Goal: Check status: Check status

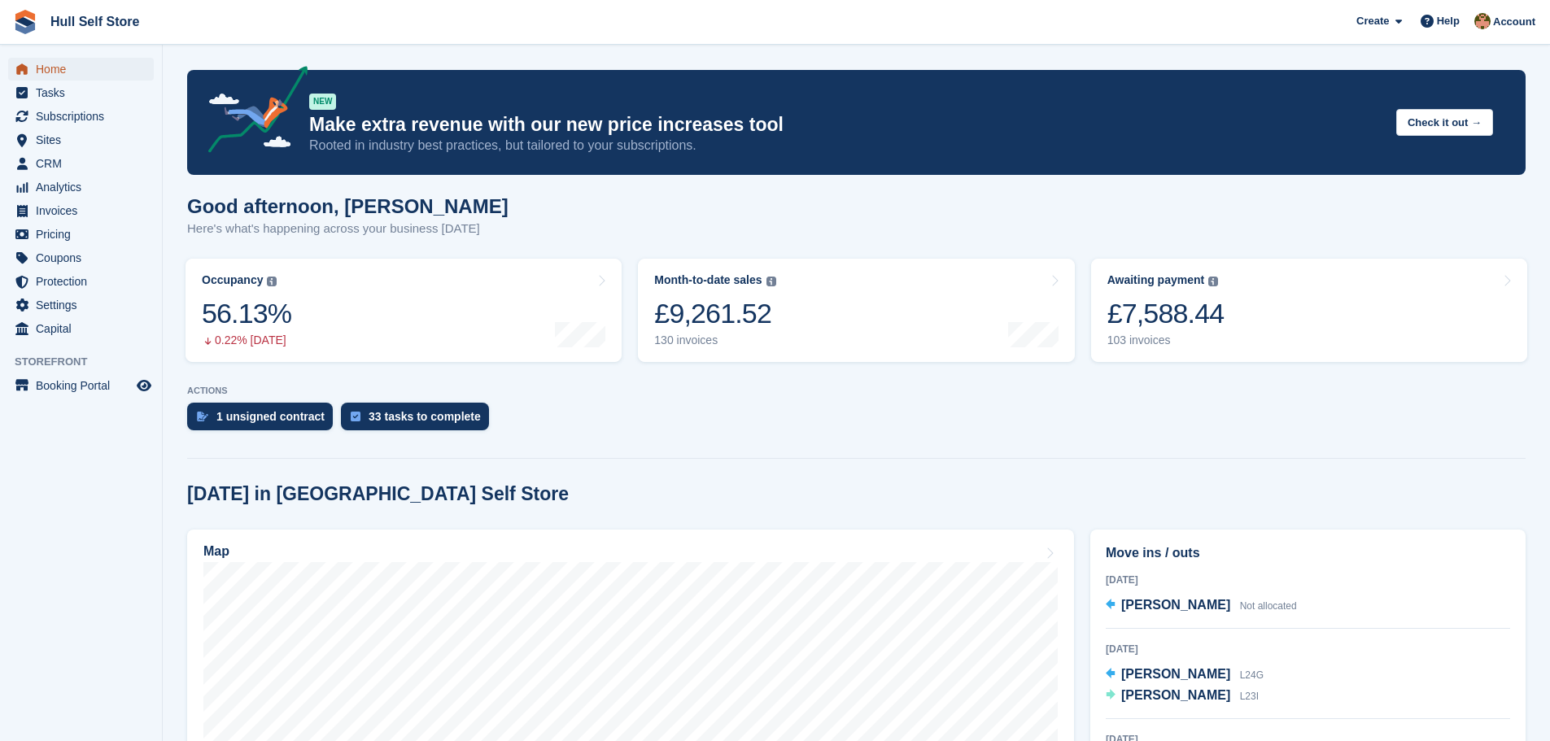
click at [58, 68] on span "Home" at bounding box center [85, 69] width 98 height 23
click at [1162, 633] on span "[PERSON_NAME]" at bounding box center [1175, 626] width 109 height 14
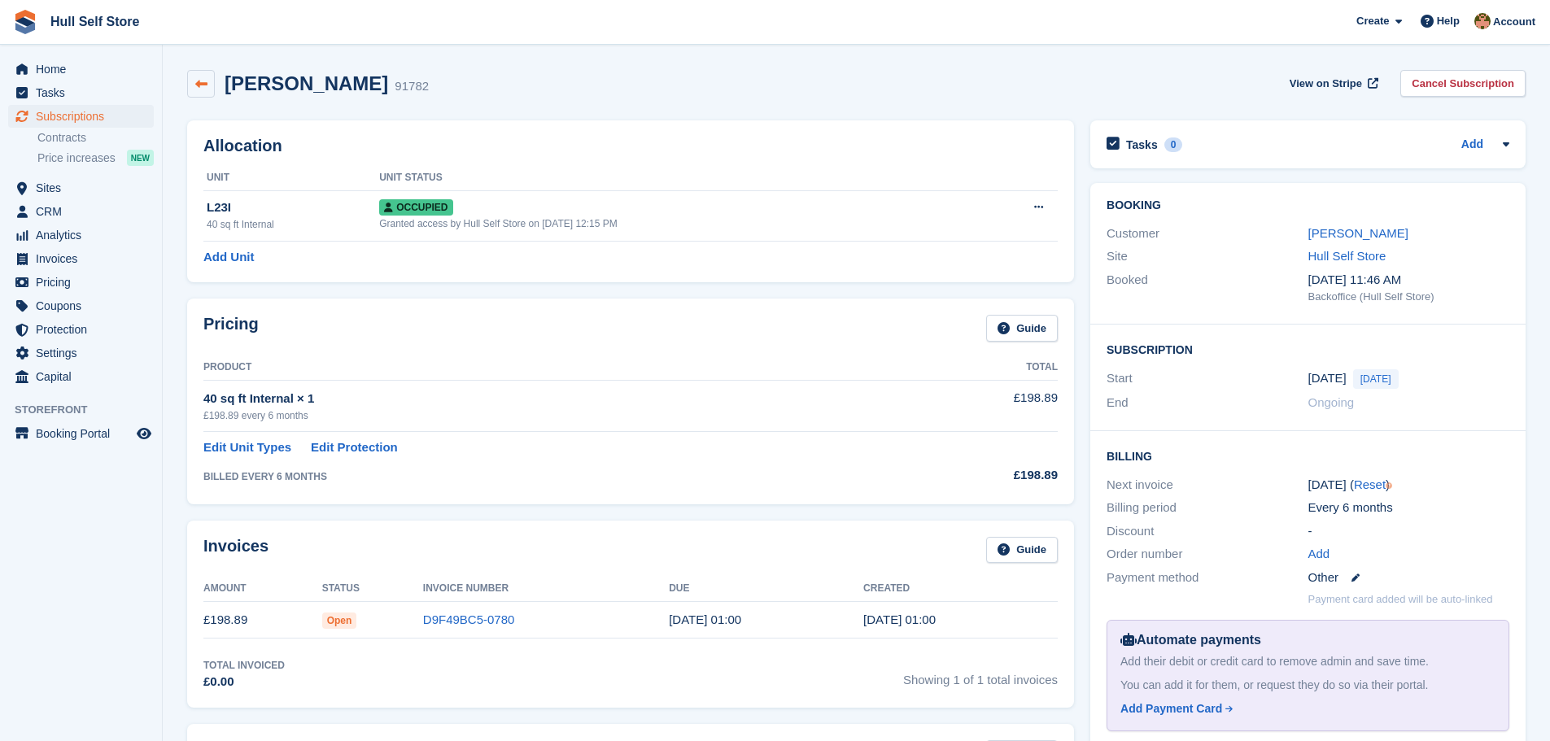
click at [200, 78] on icon at bounding box center [201, 84] width 12 height 12
